Goal: Transaction & Acquisition: Download file/media

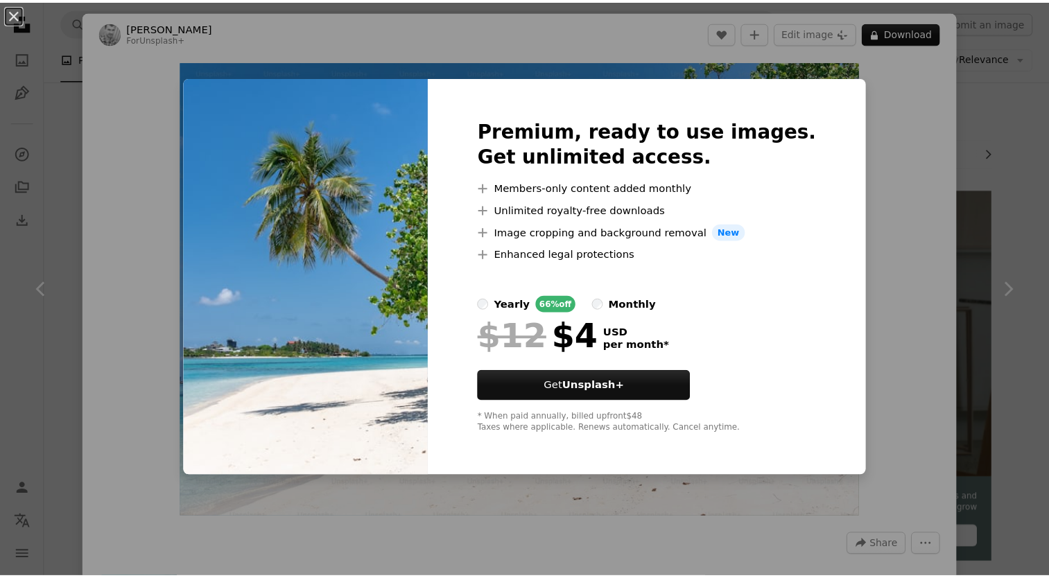
scroll to position [1865, 0]
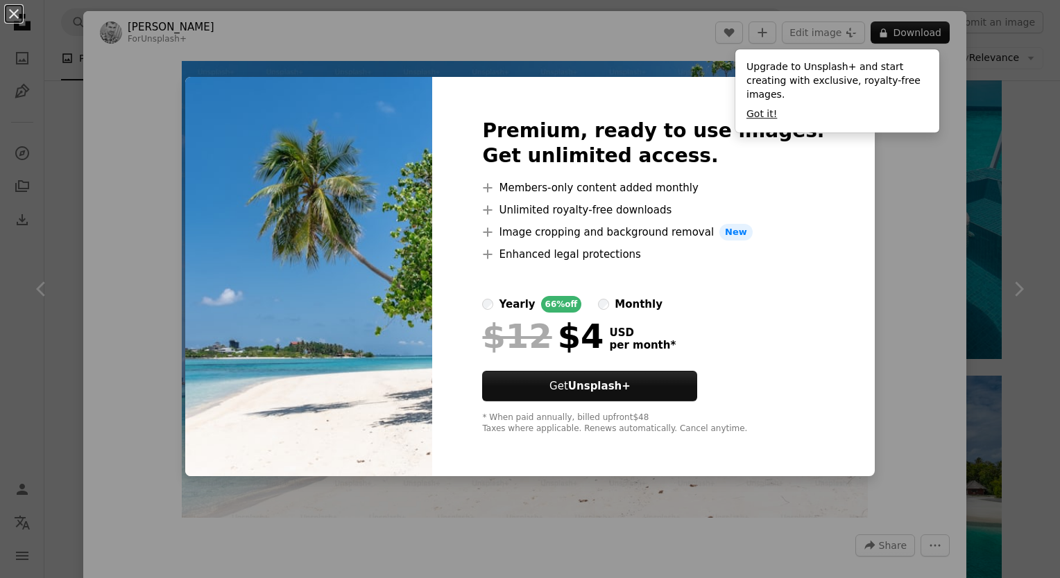
click at [770, 107] on button "Got it!" at bounding box center [761, 114] width 31 height 14
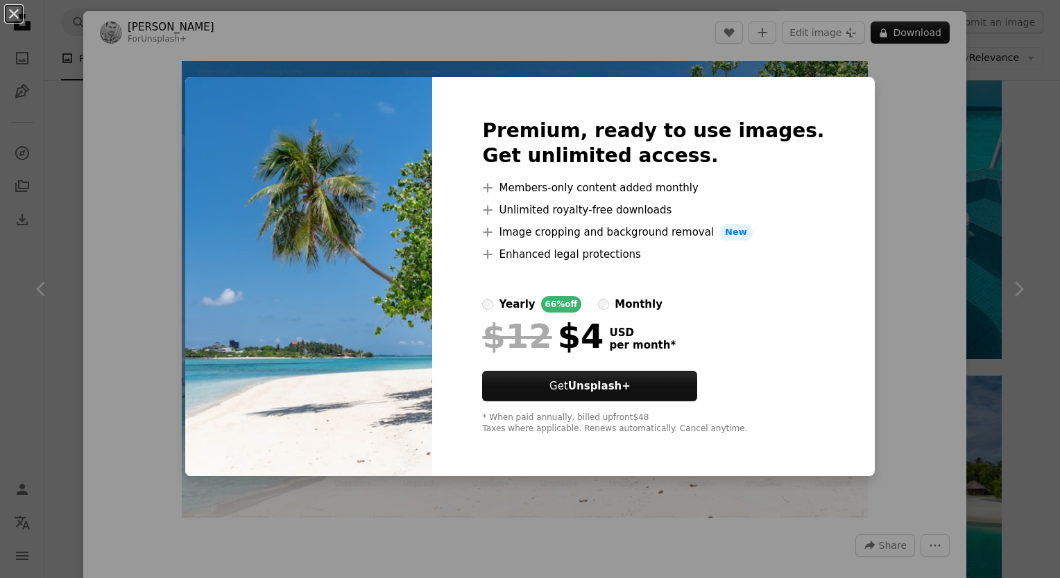
click at [502, 17] on div "An X shape Premium, ready to use images. Get unlimited access. A plus sign Memb…" at bounding box center [530, 289] width 1060 height 578
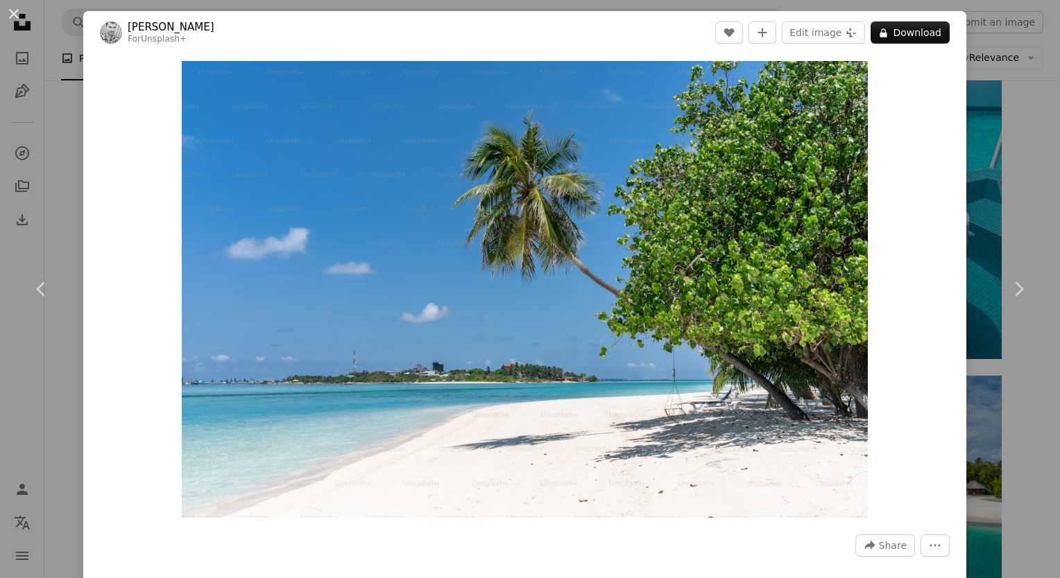
click at [1018, 125] on div "An X shape Chevron left Chevron right [PERSON_NAME] For Unsplash+ A heart A plu…" at bounding box center [530, 289] width 1060 height 578
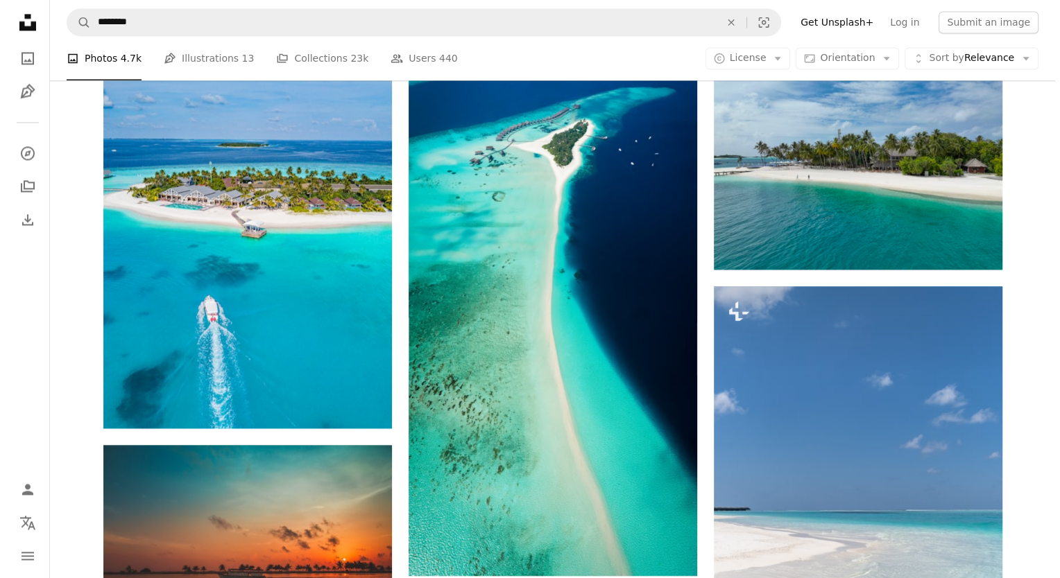
scroll to position [2186, 0]
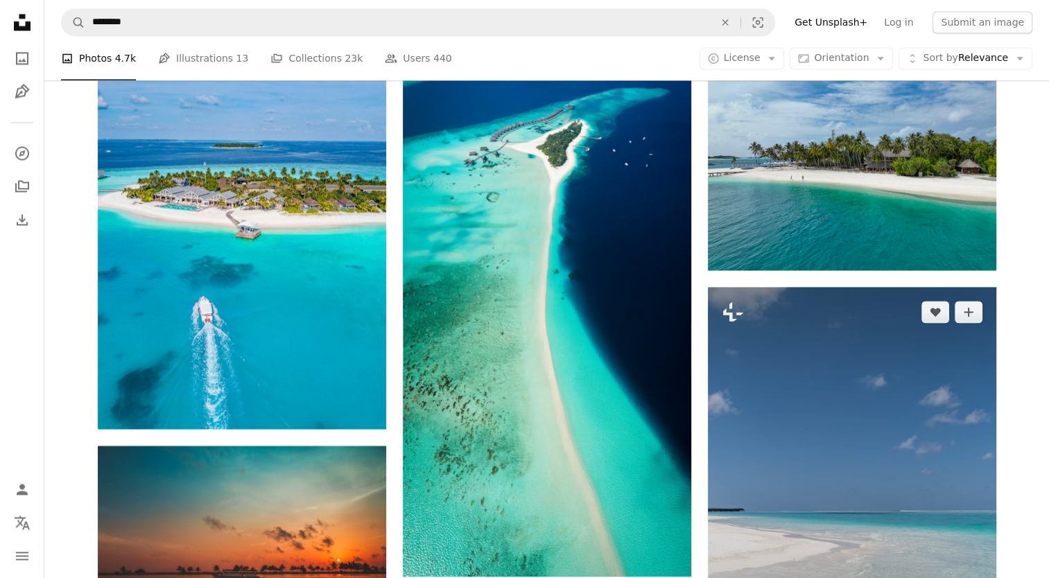
click at [845, 370] on img at bounding box center [852, 503] width 288 height 433
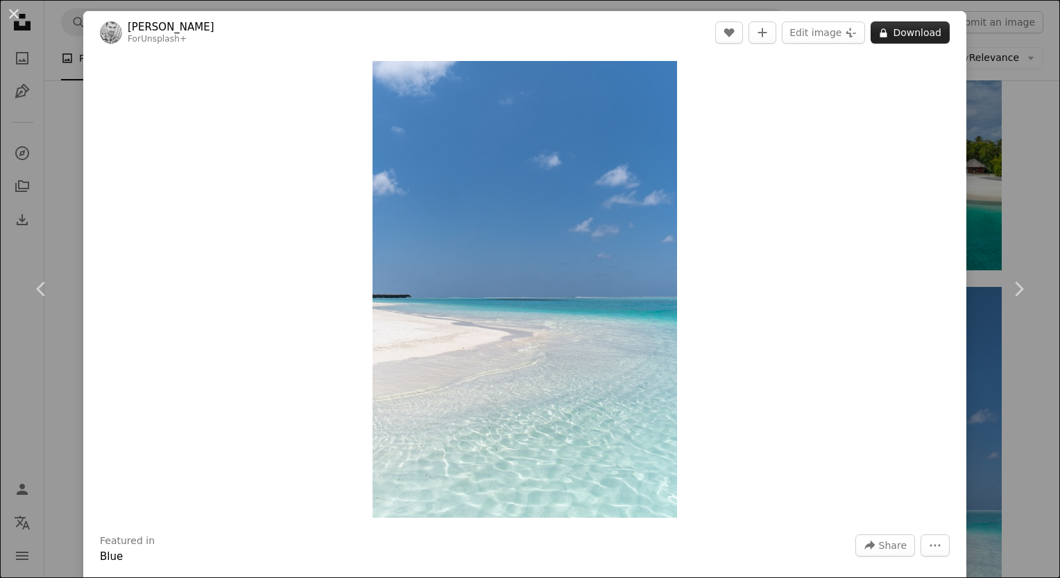
click at [892, 37] on button "A lock Download" at bounding box center [909, 32] width 79 height 22
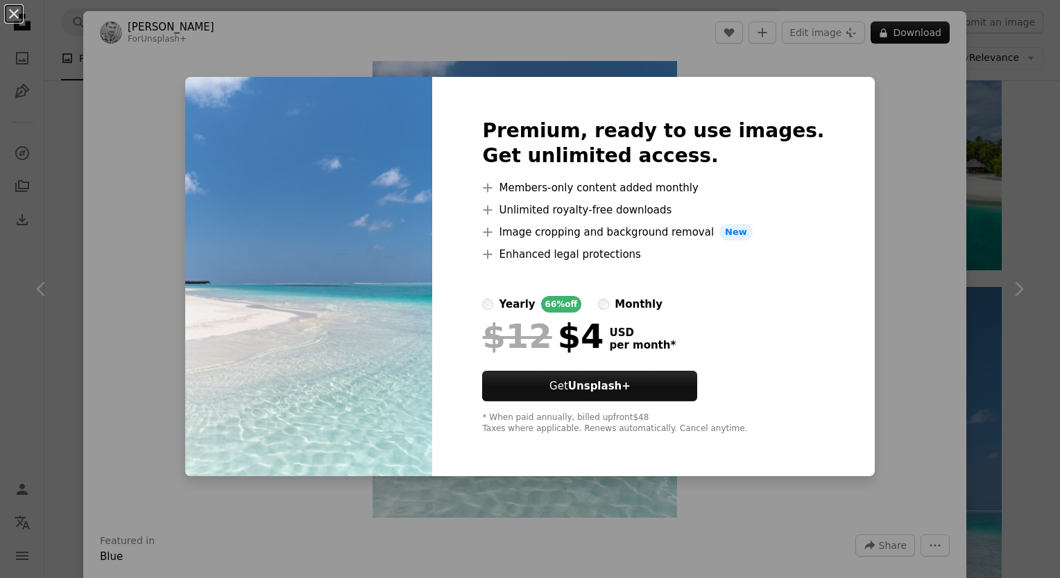
click at [921, 113] on div "An X shape Premium, ready to use images. Get unlimited access. A plus sign Memb…" at bounding box center [530, 289] width 1060 height 578
